Goal: Information Seeking & Learning: Learn about a topic

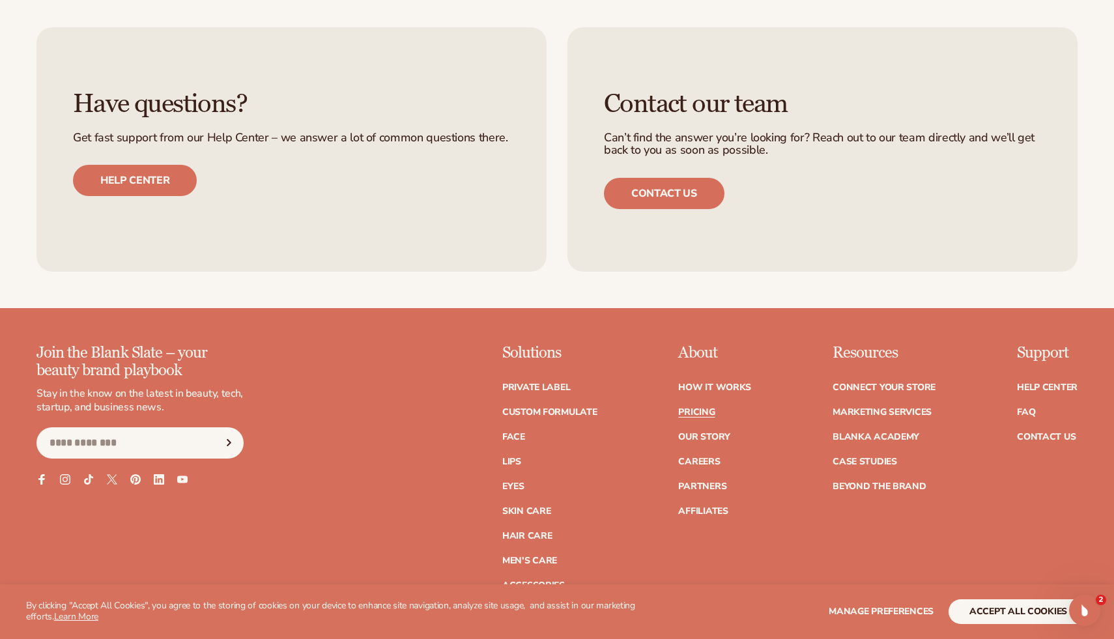
scroll to position [3226, 0]
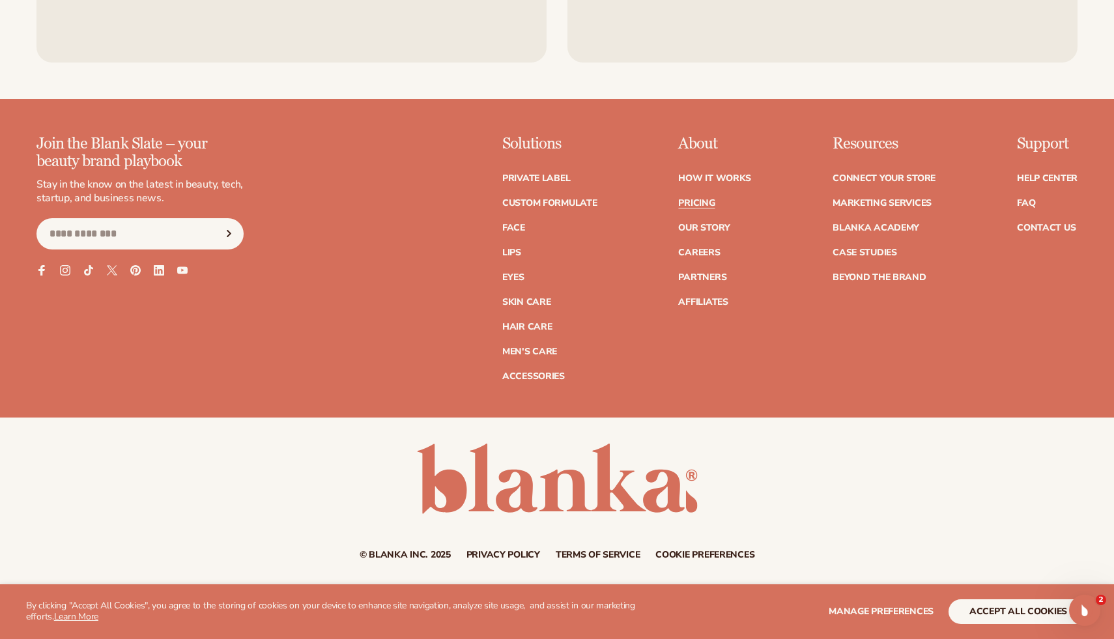
click at [516, 559] on link "Privacy policy" at bounding box center [503, 554] width 74 height 9
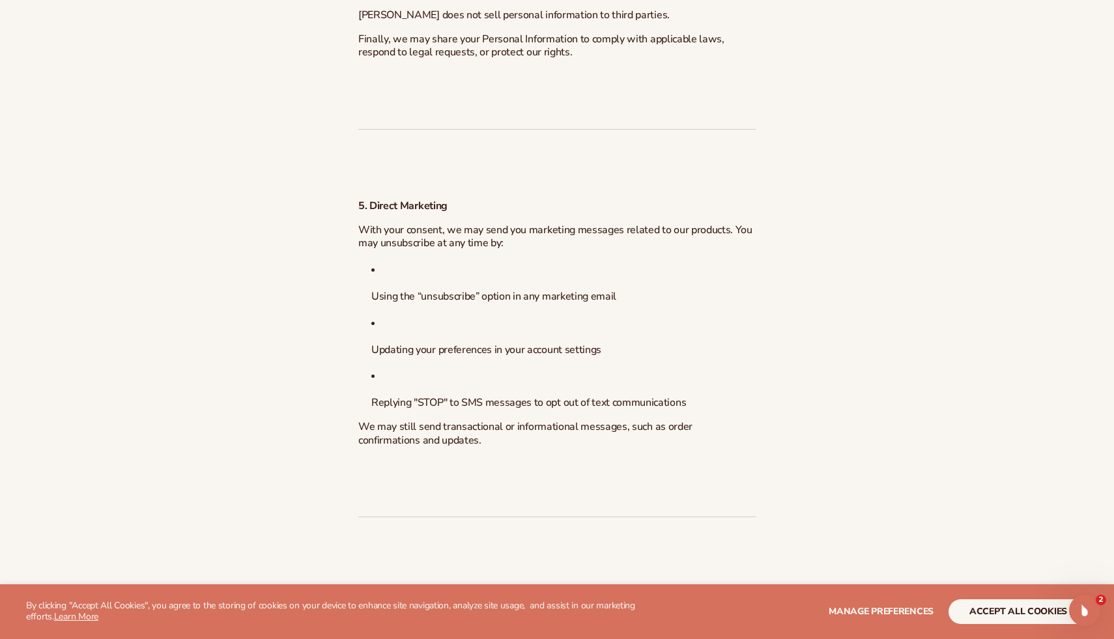
scroll to position [2586, 0]
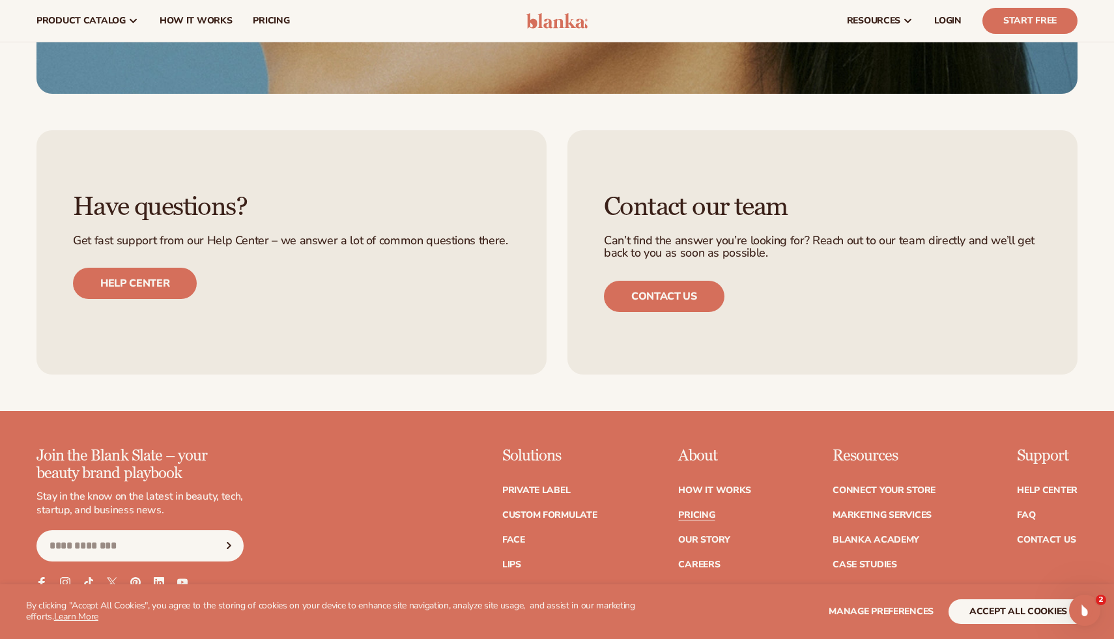
scroll to position [2912, 0]
